Goal: Task Accomplishment & Management: Use online tool/utility

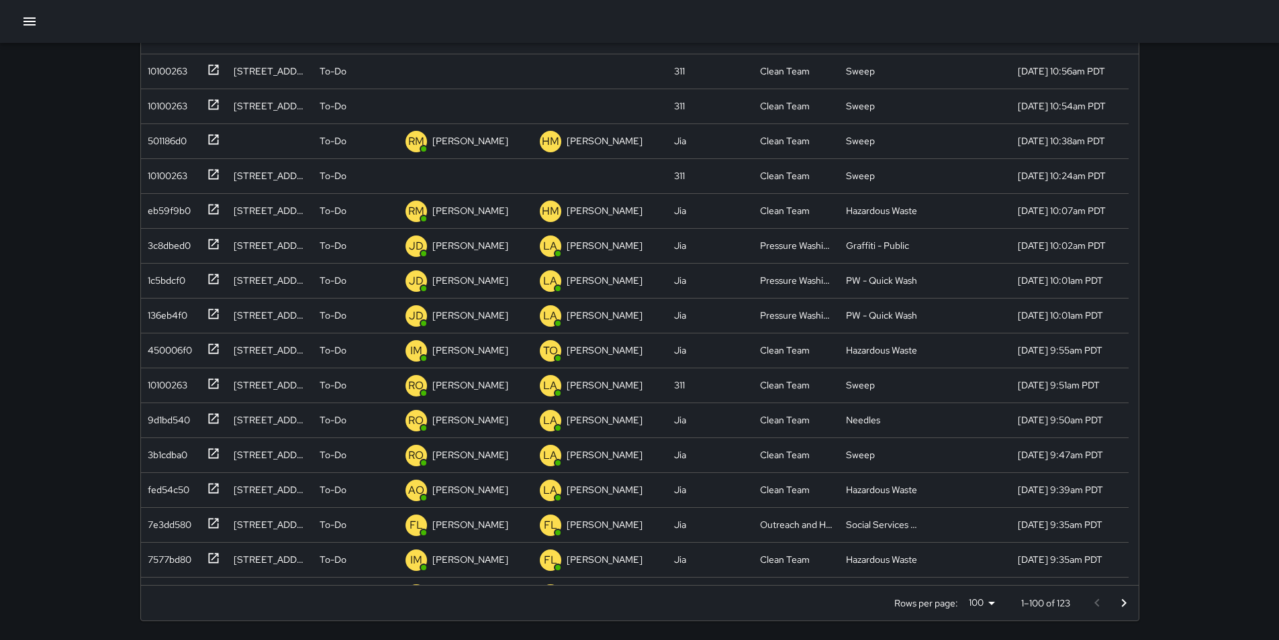
scroll to position [558, 987]
click at [164, 175] on div "10100263" at bounding box center [164, 173] width 45 height 19
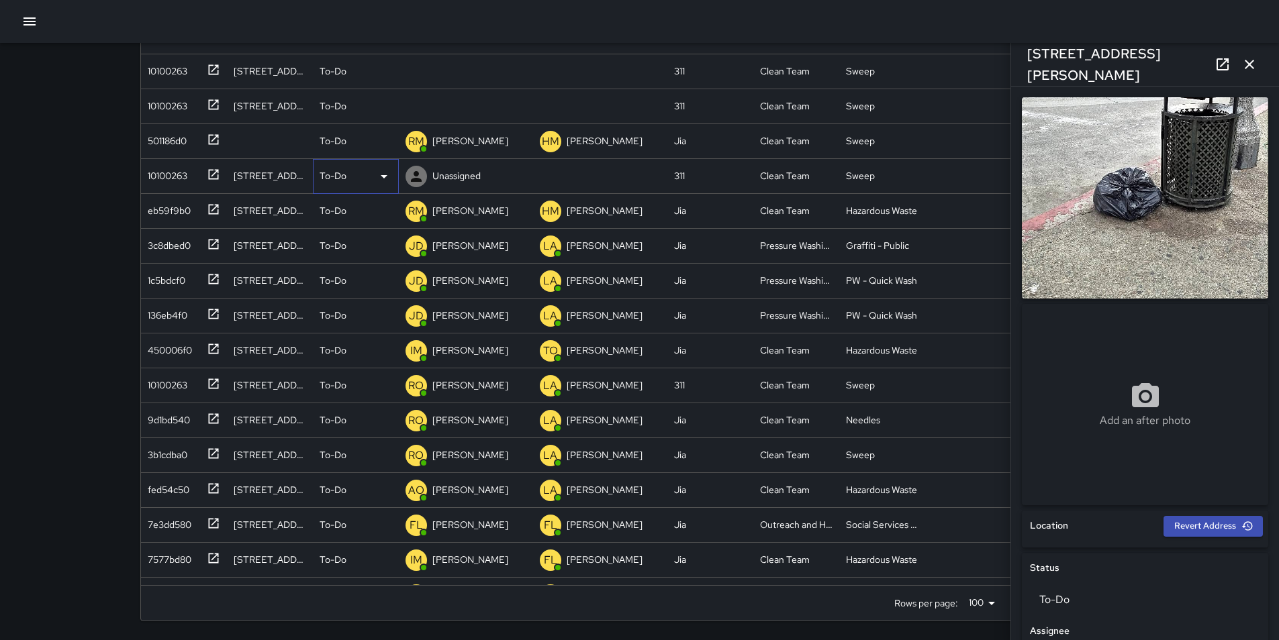
click at [385, 174] on icon at bounding box center [384, 176] width 16 height 16
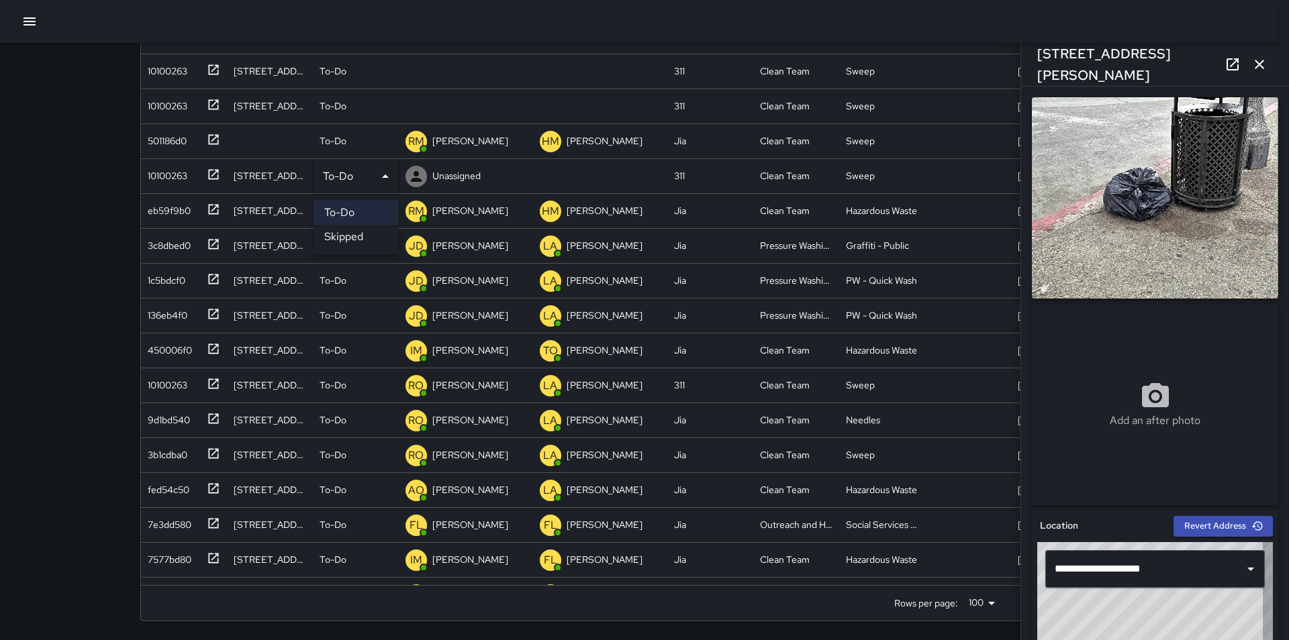
type input "**********"
click at [367, 231] on li "Skipped" at bounding box center [355, 237] width 85 height 24
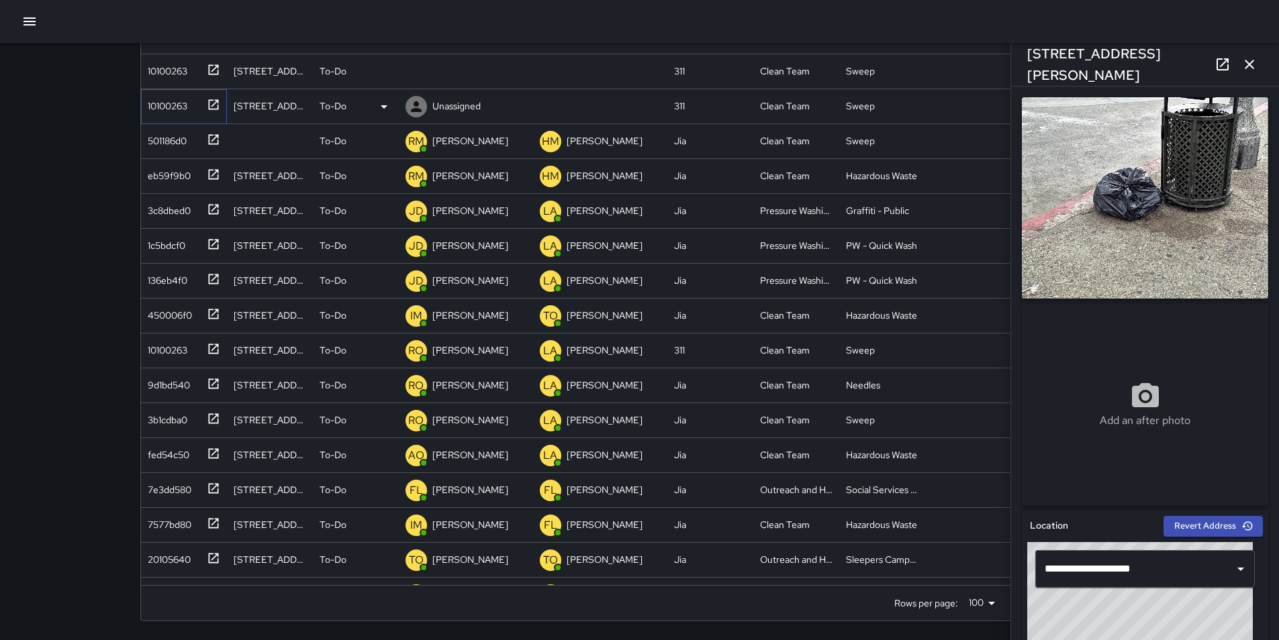
click at [167, 104] on div "10100263" at bounding box center [164, 103] width 45 height 19
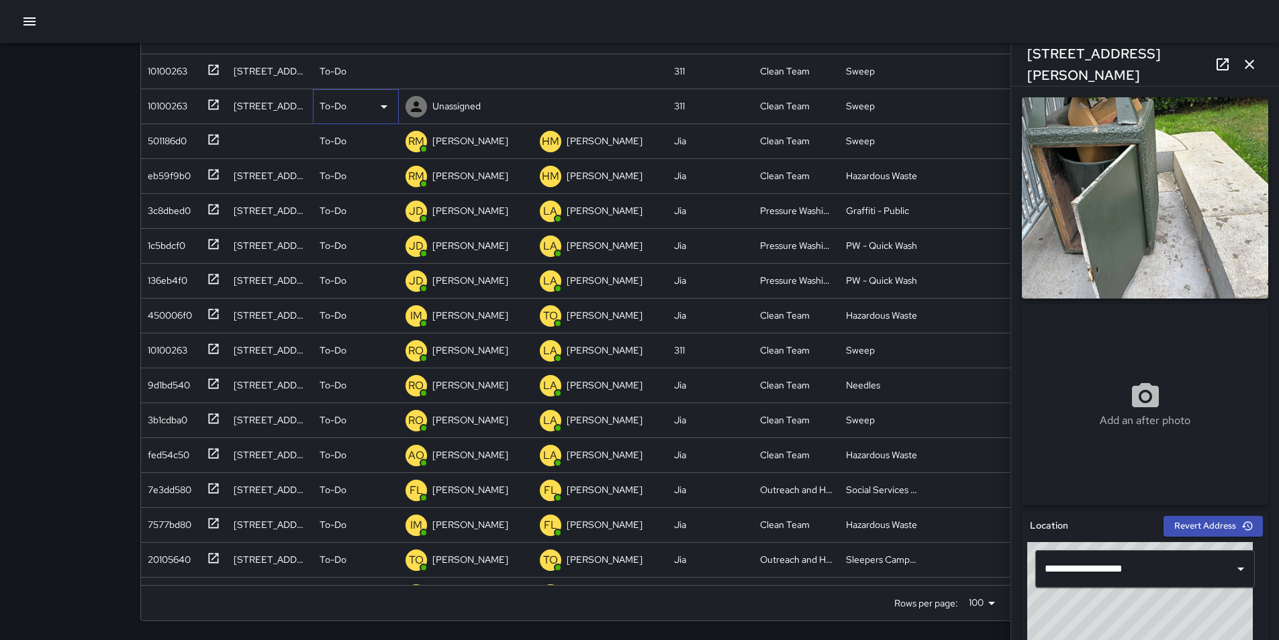
click at [383, 105] on icon at bounding box center [384, 106] width 7 height 3
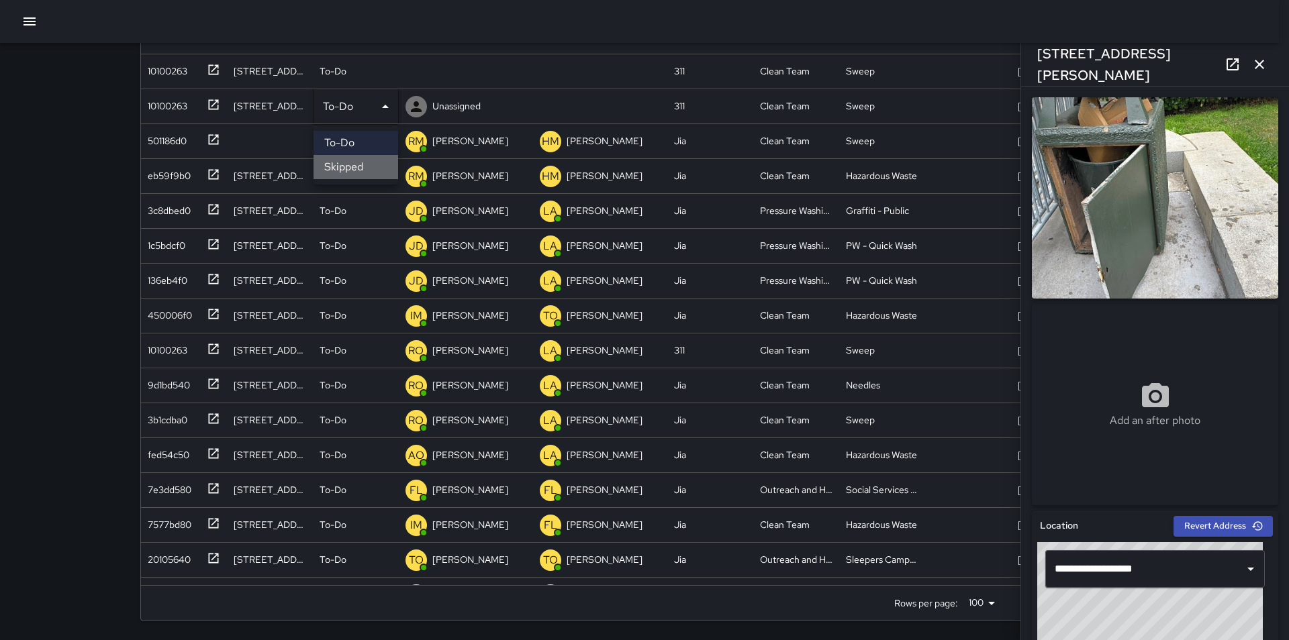
click at [375, 172] on li "Skipped" at bounding box center [355, 167] width 85 height 24
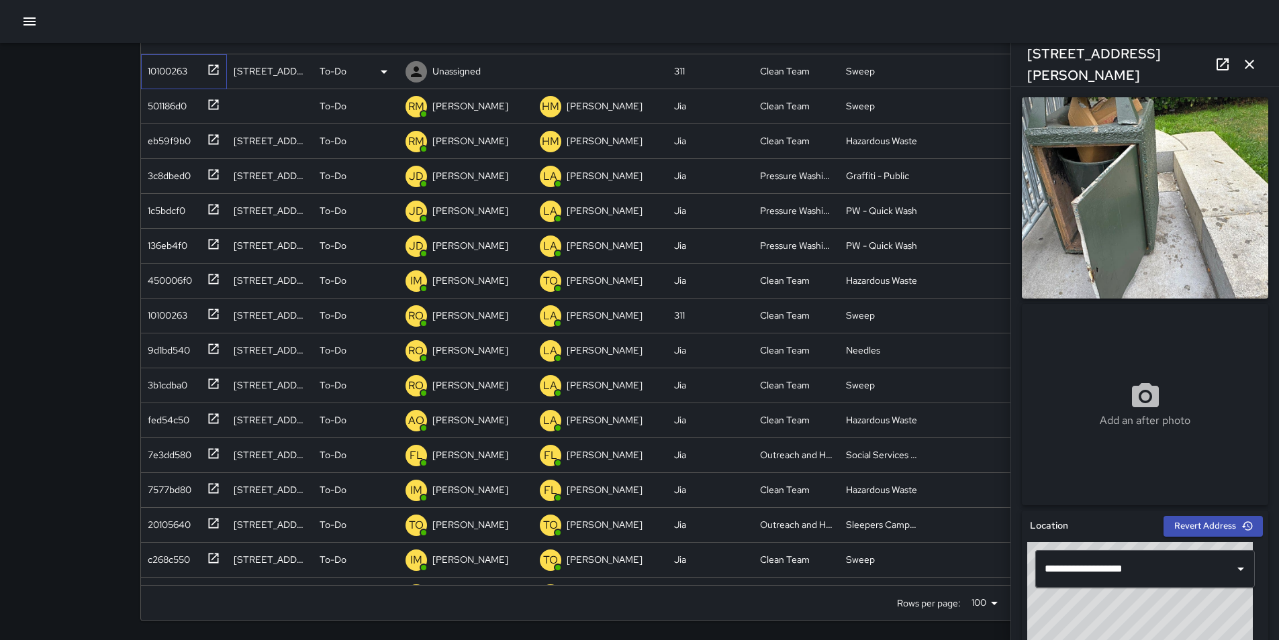
click at [163, 67] on div "10100263" at bounding box center [164, 68] width 45 height 19
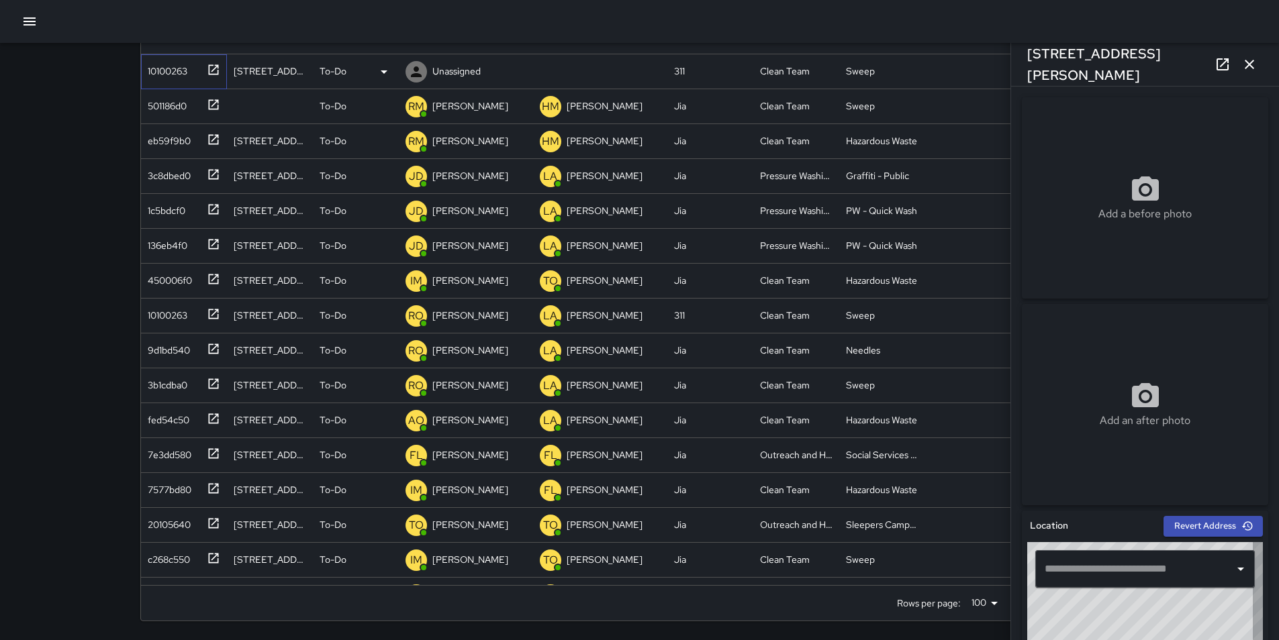
type input "**********"
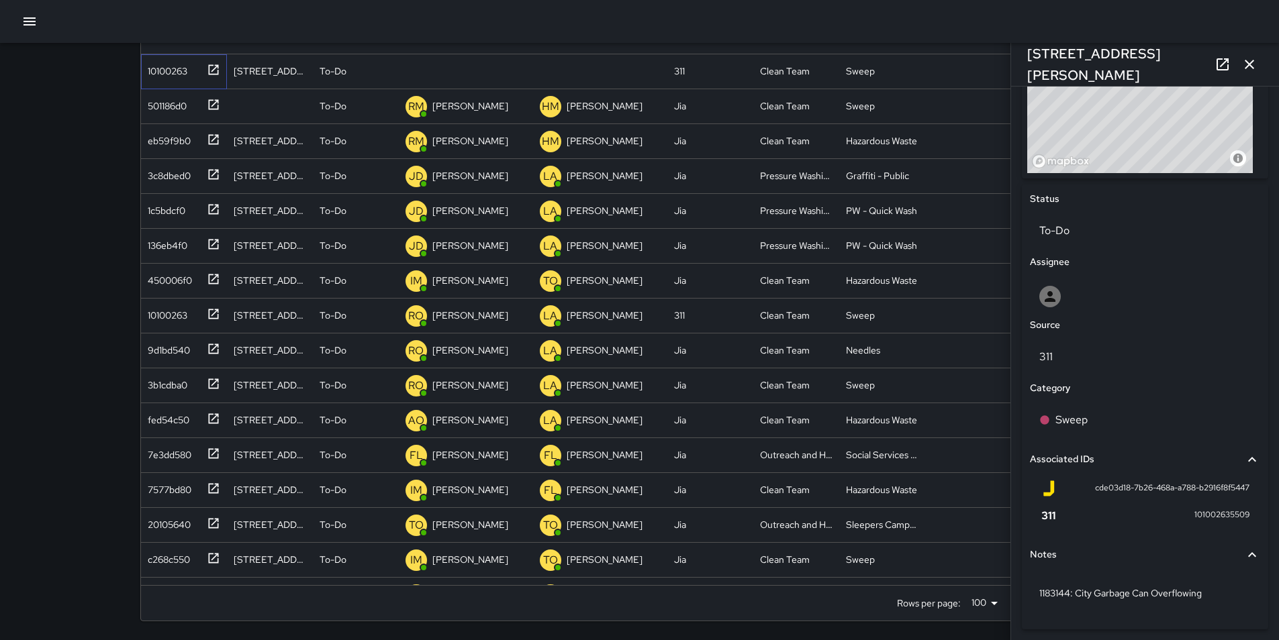
scroll to position [566, 0]
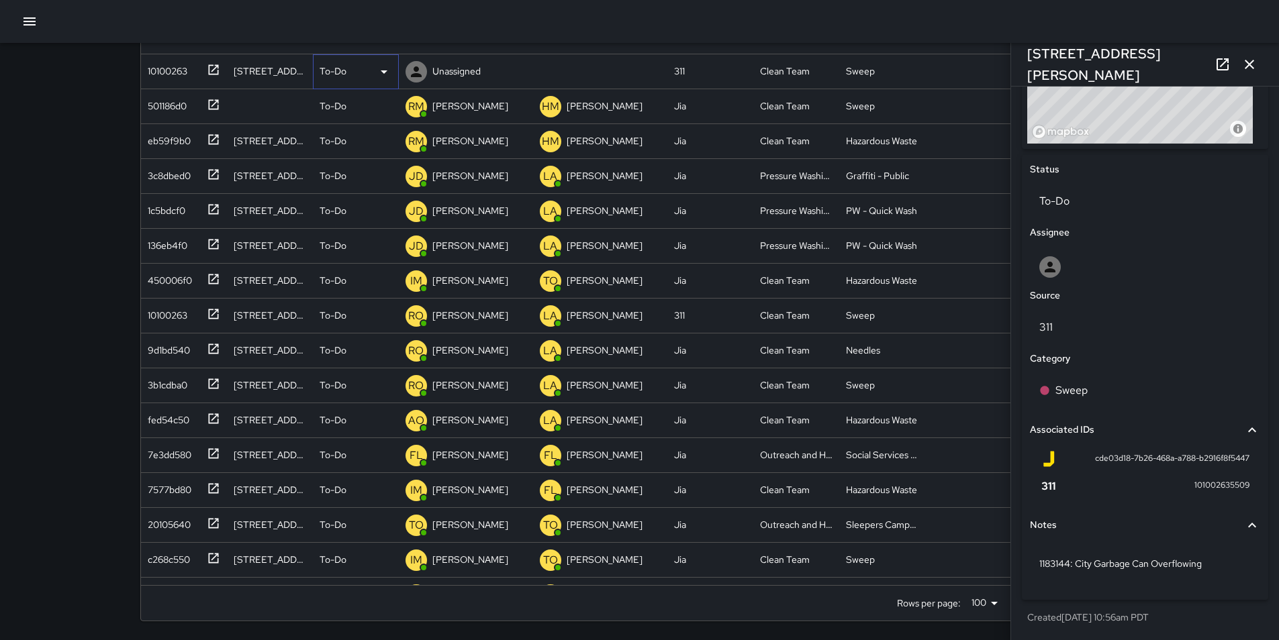
click at [386, 69] on icon at bounding box center [384, 72] width 16 height 16
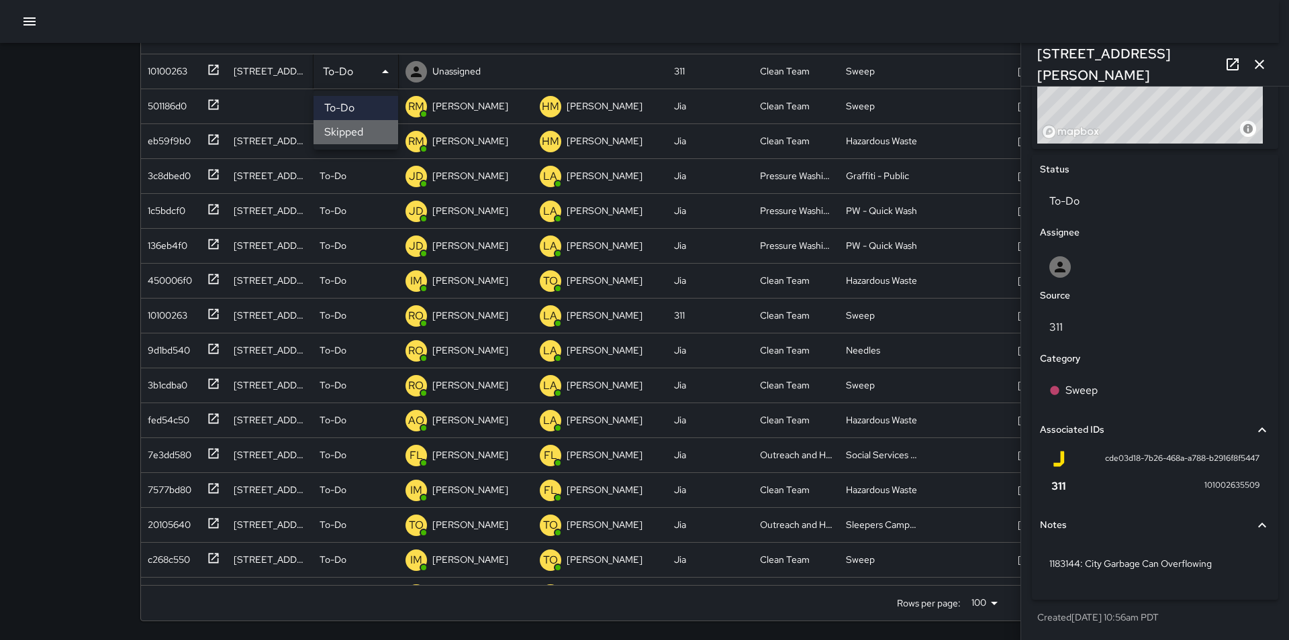
click at [374, 131] on li "Skipped" at bounding box center [355, 132] width 85 height 24
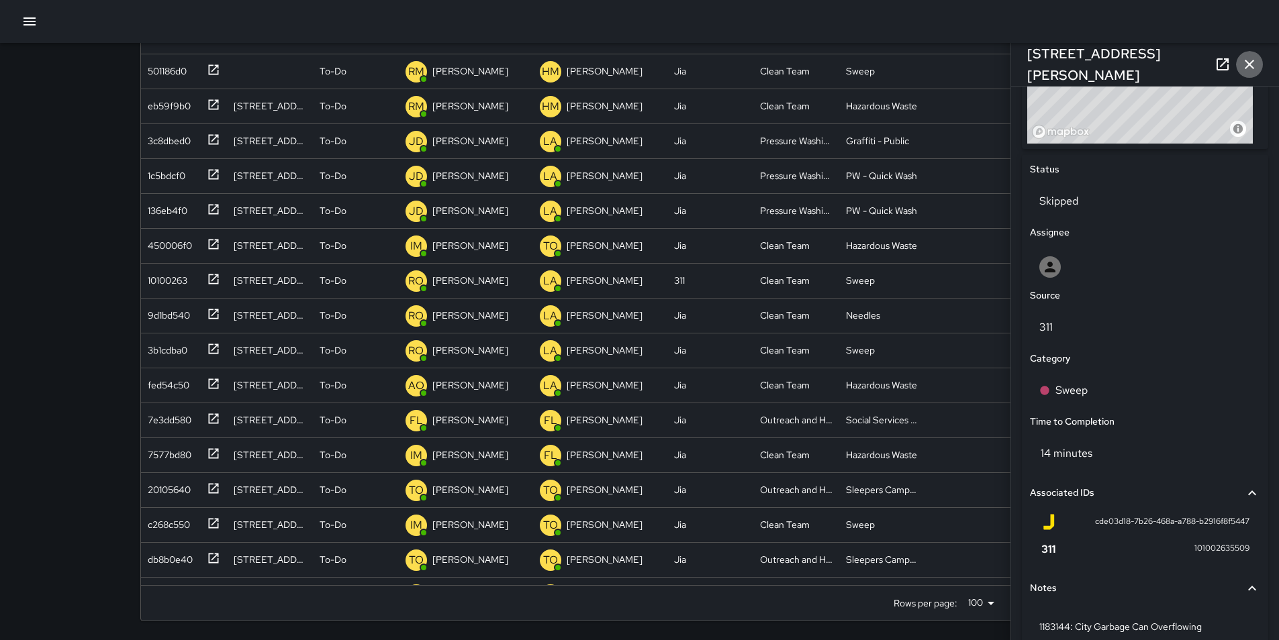
click at [1249, 69] on icon "button" at bounding box center [1249, 64] width 16 height 16
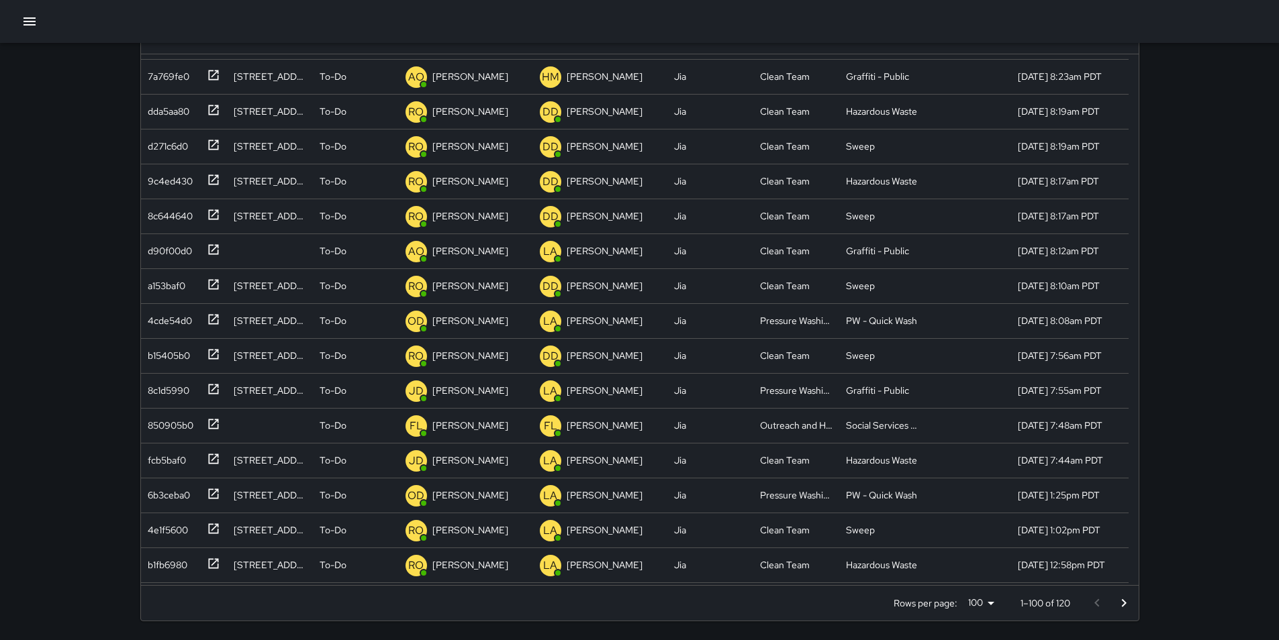
scroll to position [1154, 0]
